Goal: Task Accomplishment & Management: Use online tool/utility

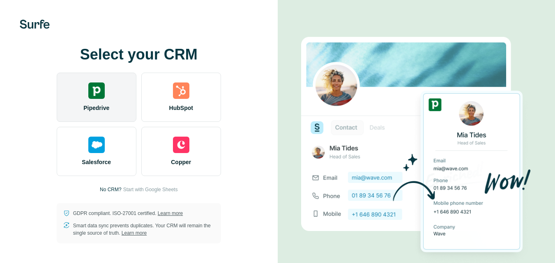
click at [107, 104] on span "Pipedrive" at bounding box center [96, 108] width 26 height 8
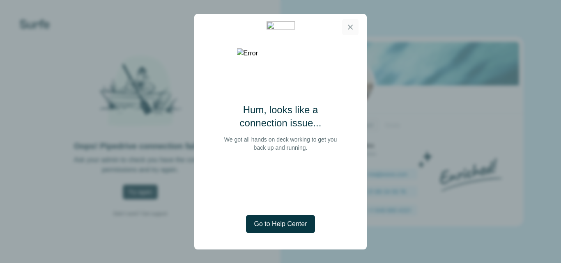
click at [353, 28] on icon "button" at bounding box center [350, 27] width 8 height 8
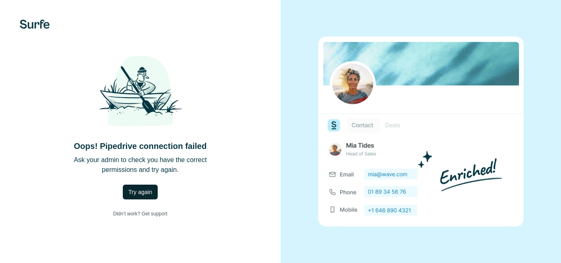
click at [140, 191] on span "Try again" at bounding box center [141, 192] width 24 height 8
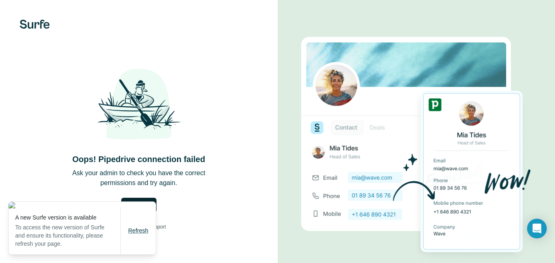
click at [138, 230] on span "Refresh" at bounding box center [138, 231] width 20 height 7
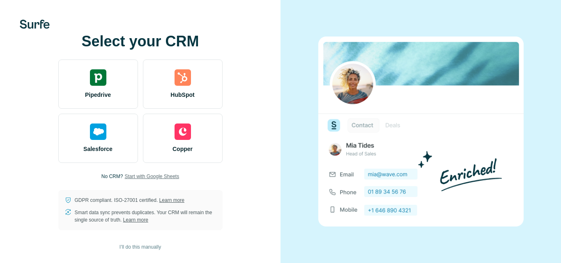
click at [135, 176] on span "Start with Google Sheets" at bounding box center [151, 176] width 55 height 7
